Goal: Task Accomplishment & Management: Manage account settings

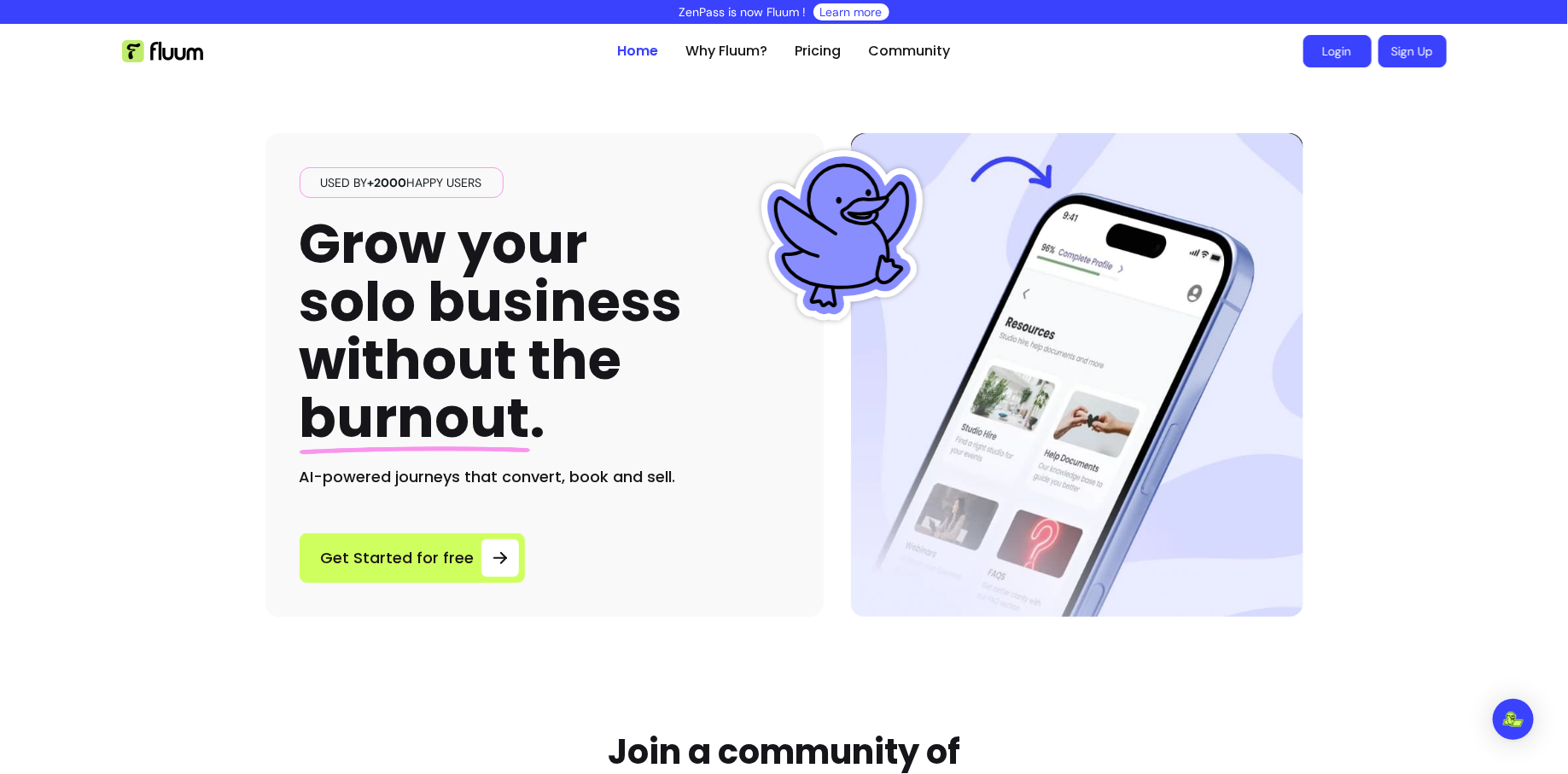
click at [1361, 52] on link "Login" at bounding box center [1337, 51] width 68 height 32
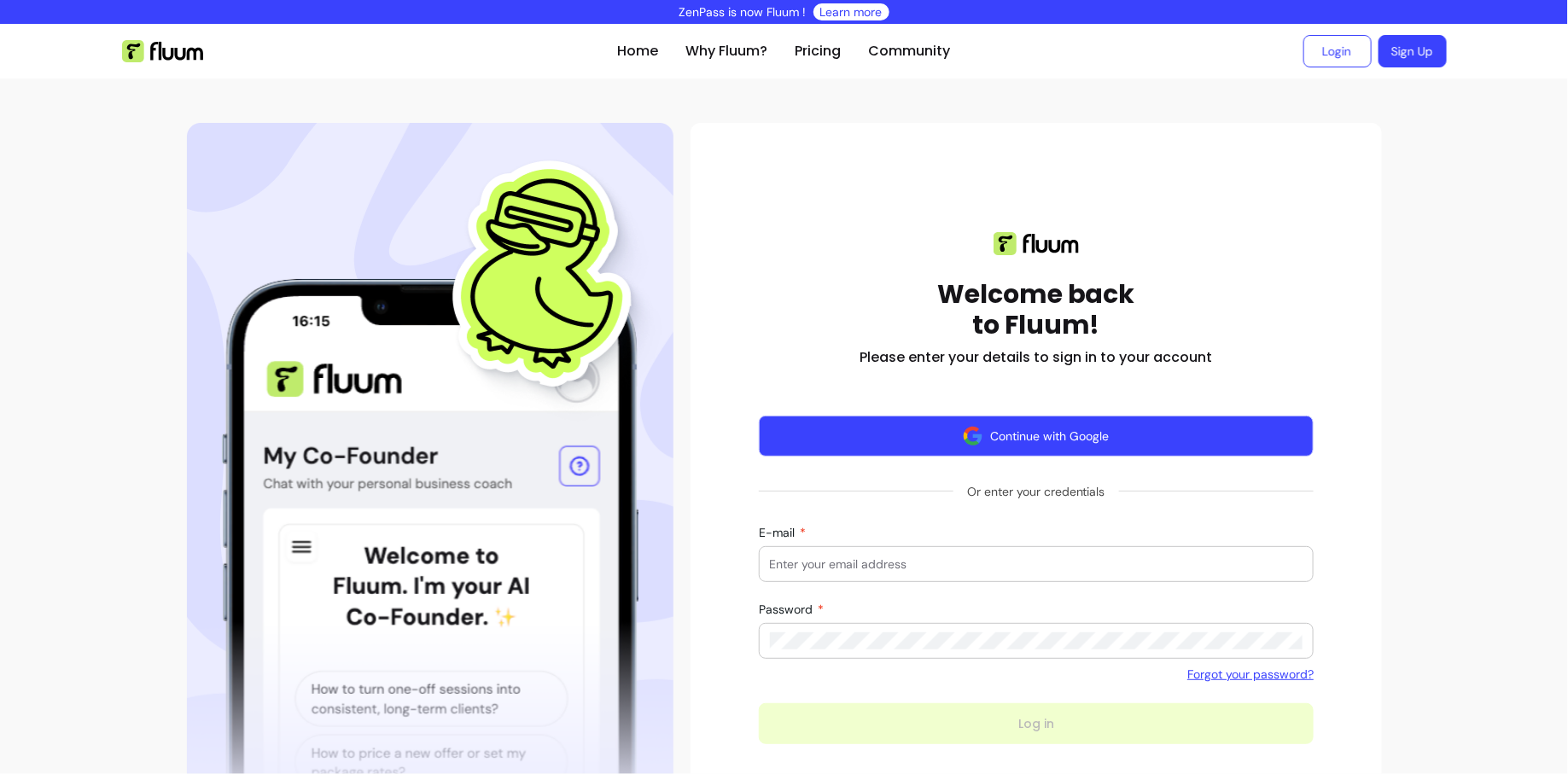
click at [1087, 448] on button "Continue with Google" at bounding box center [1036, 436] width 556 height 41
